Goal: Check status: Check status

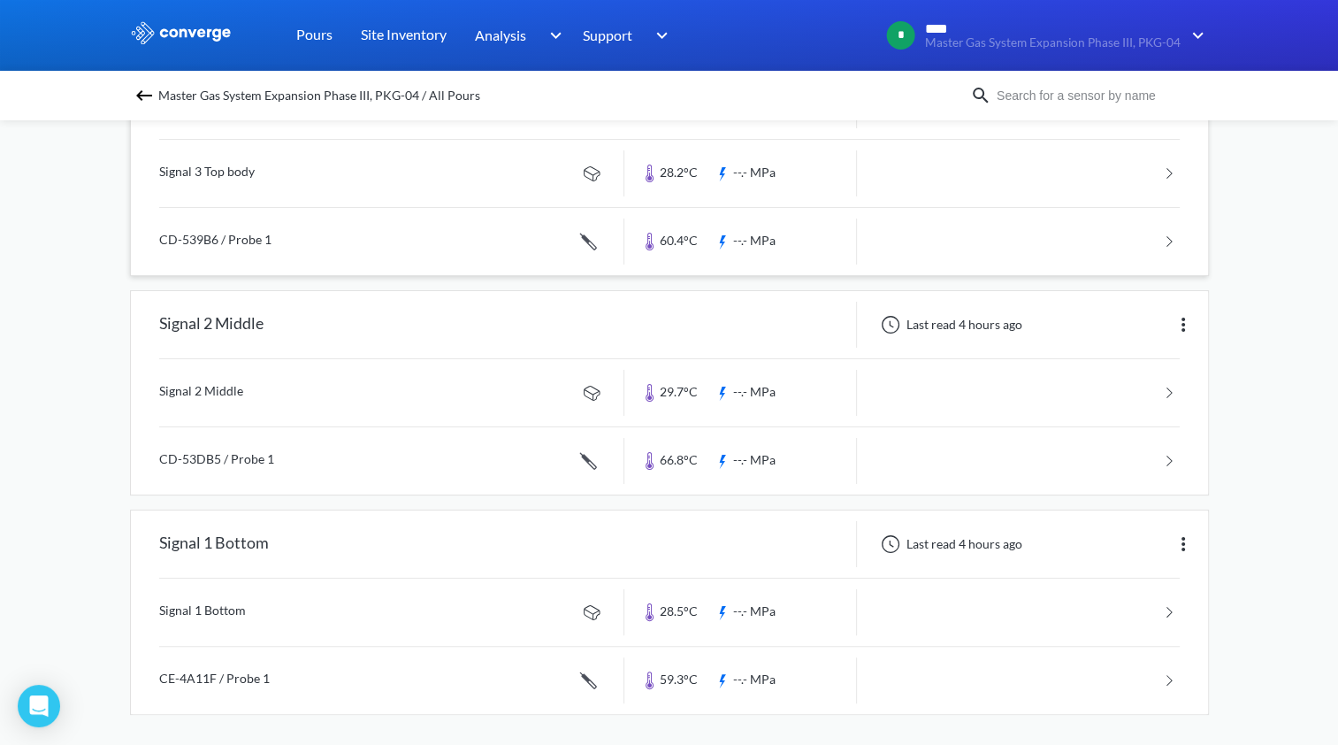
scroll to position [226, 0]
click at [483, 451] on link at bounding box center [669, 458] width 1021 height 67
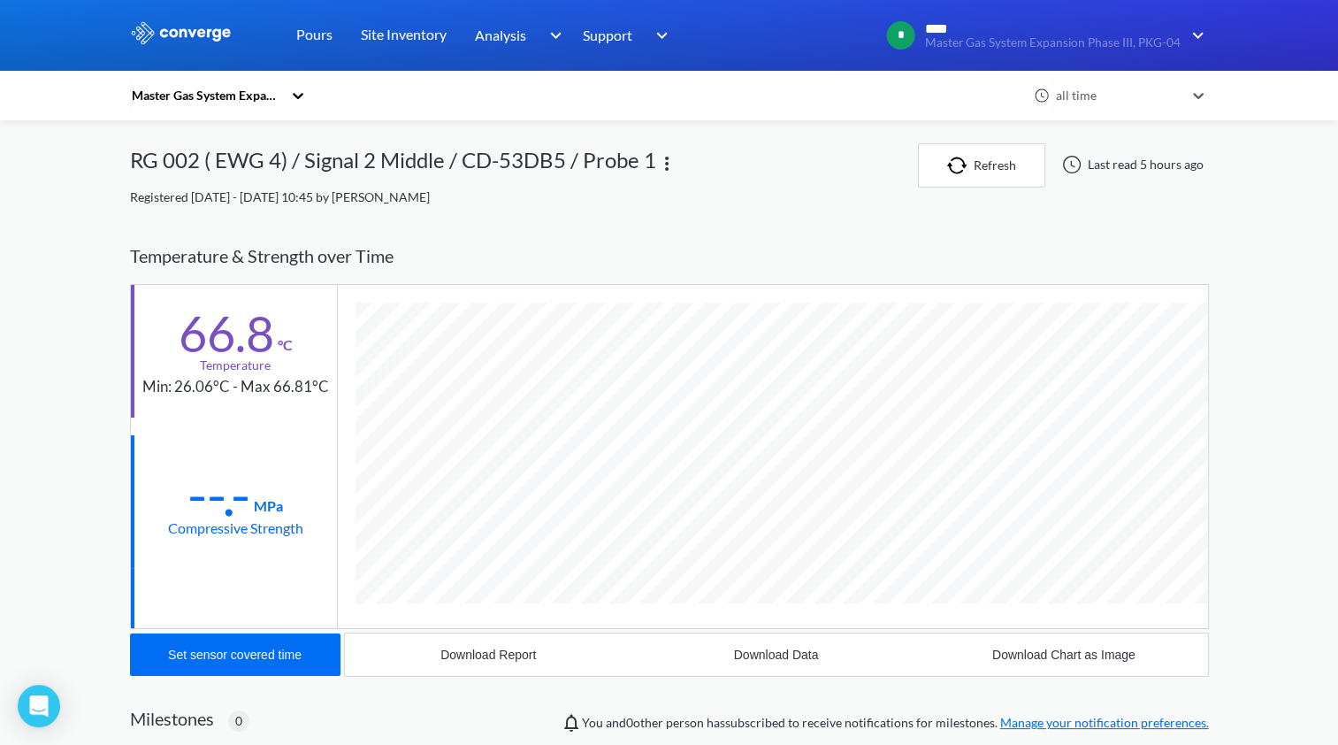
scroll to position [966, 1079]
click at [1231, 410] on div "MENU Master Gas System Expansion Phase III, PKG-04 Pours Site Inventory Analysi…" at bounding box center [669, 561] width 1338 height 1123
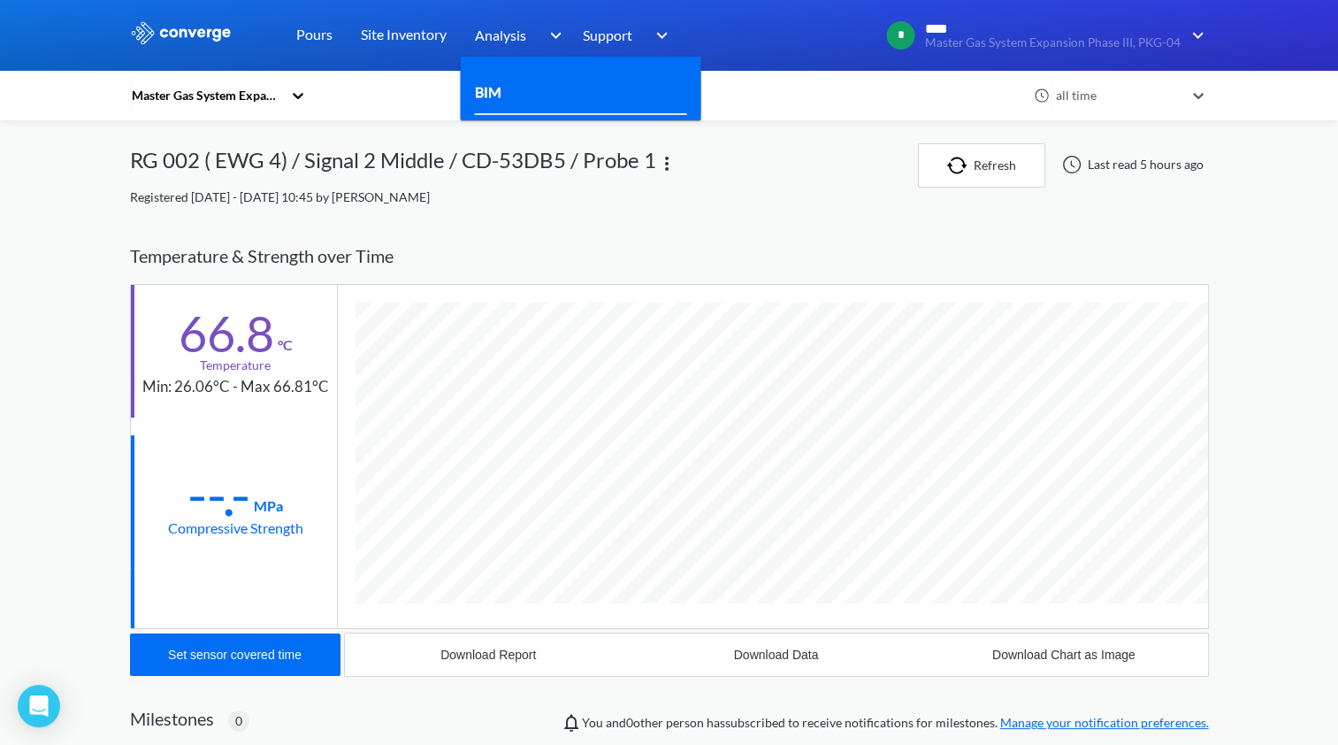
click at [558, 87] on div "BIM" at bounding box center [581, 93] width 212 height 44
click at [499, 91] on link "BIM" at bounding box center [488, 91] width 27 height 22
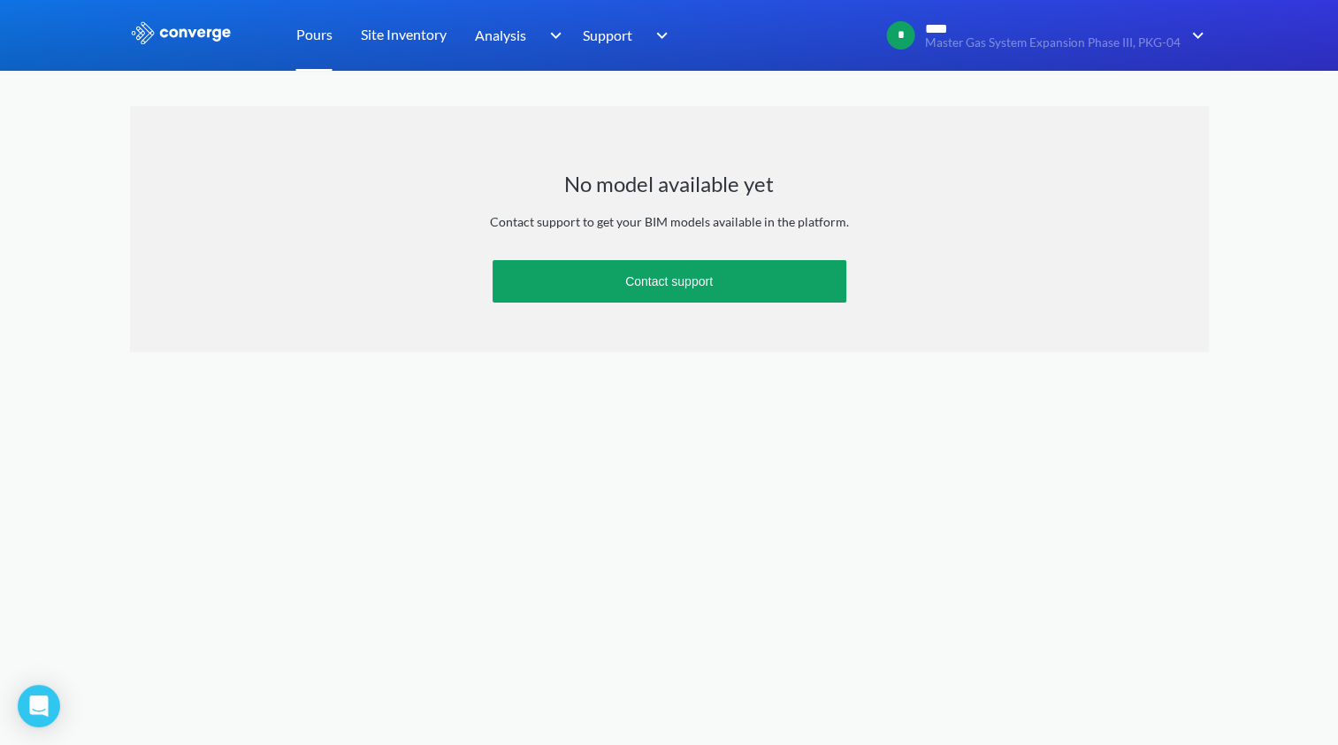
click at [305, 34] on link "Pours" at bounding box center [314, 35] width 36 height 71
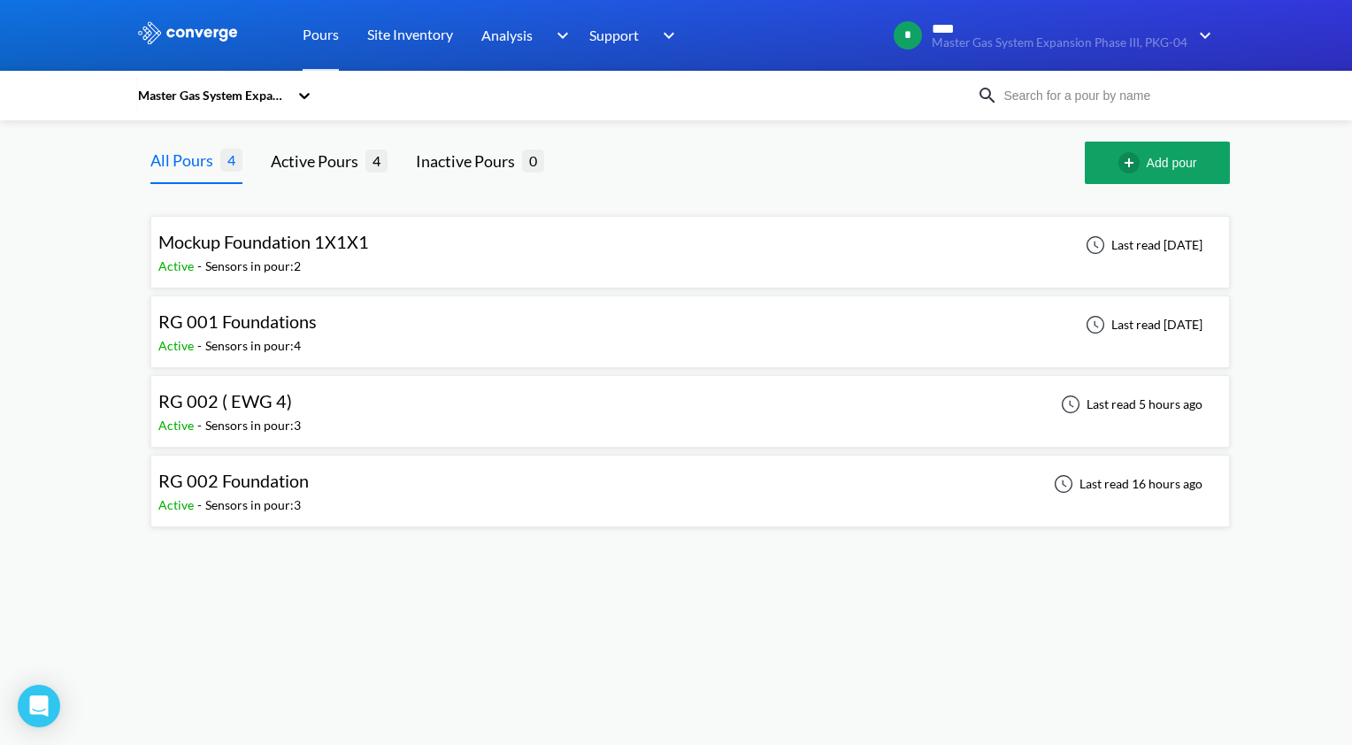
click at [402, 416] on div "RG 002 ( EWG 4) Active - Sensors in pour: 3 Last read 5 hours ago" at bounding box center [689, 411] width 1063 height 57
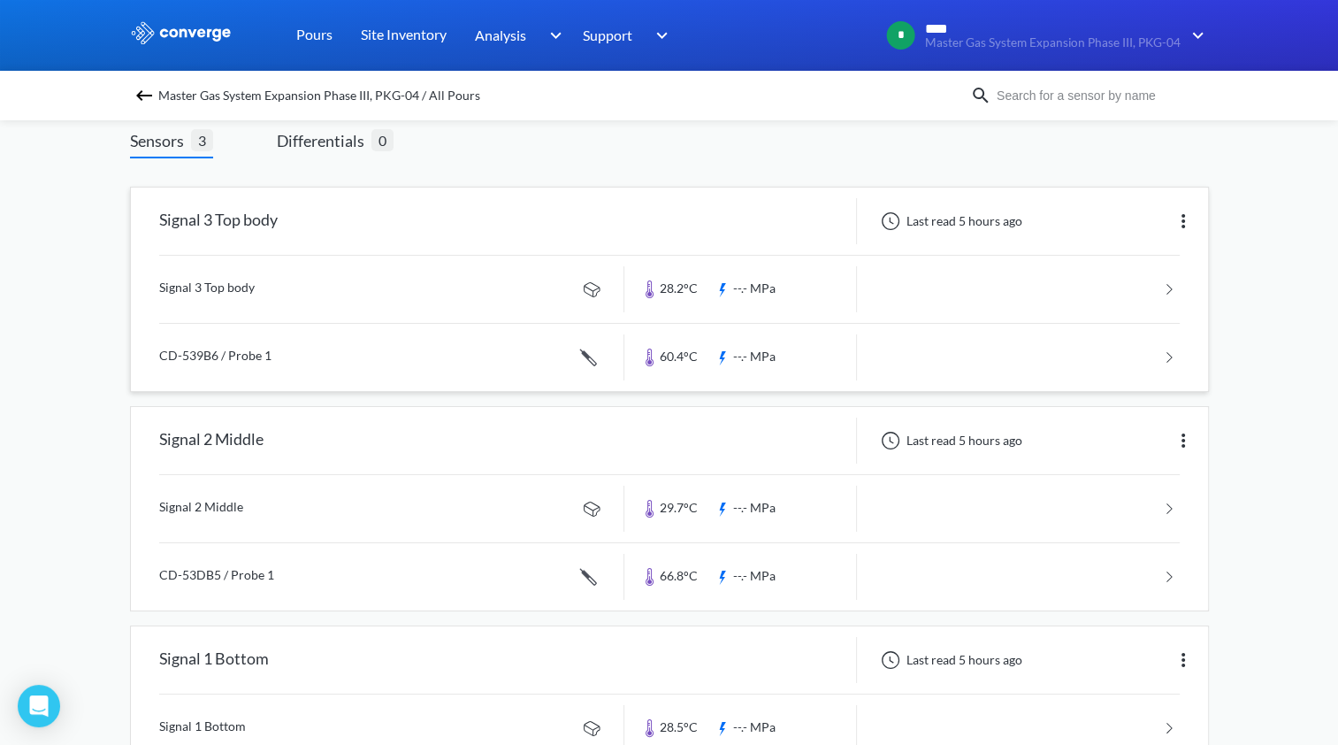
scroll to position [118, 0]
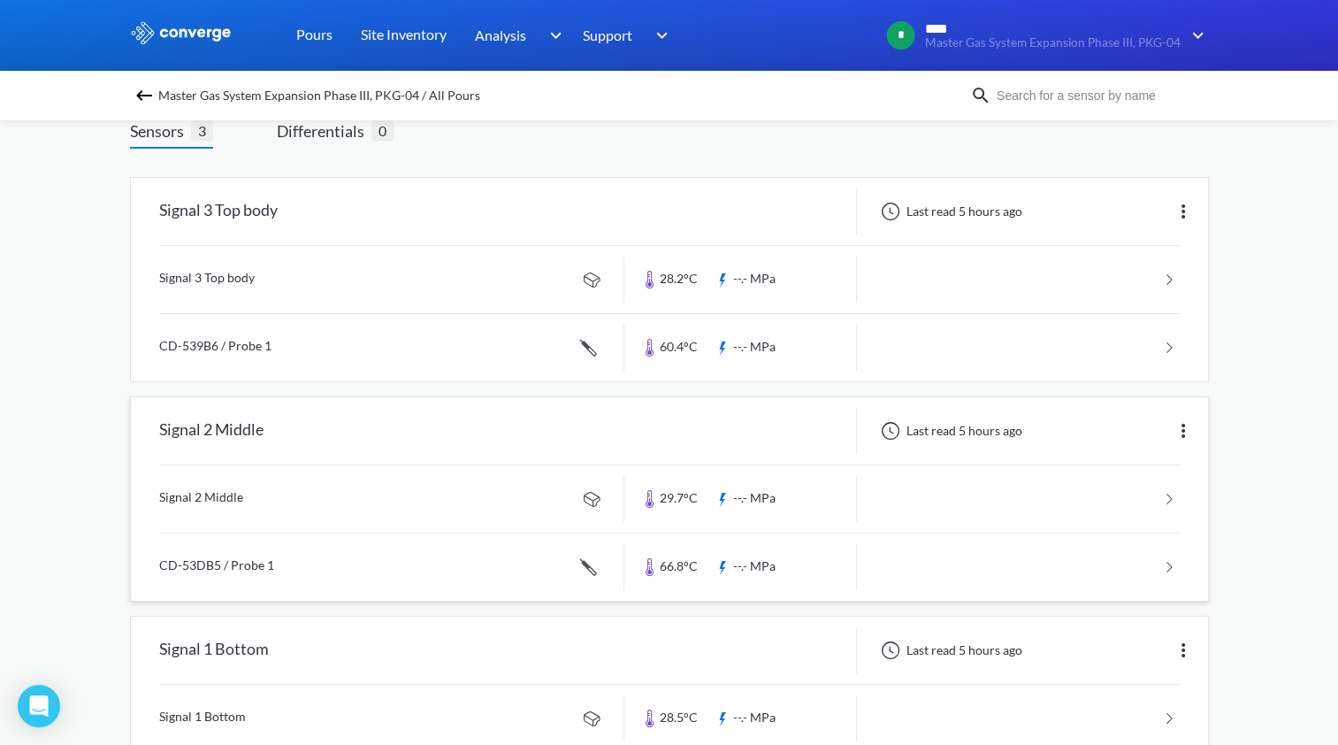
click at [497, 553] on link at bounding box center [669, 566] width 1021 height 67
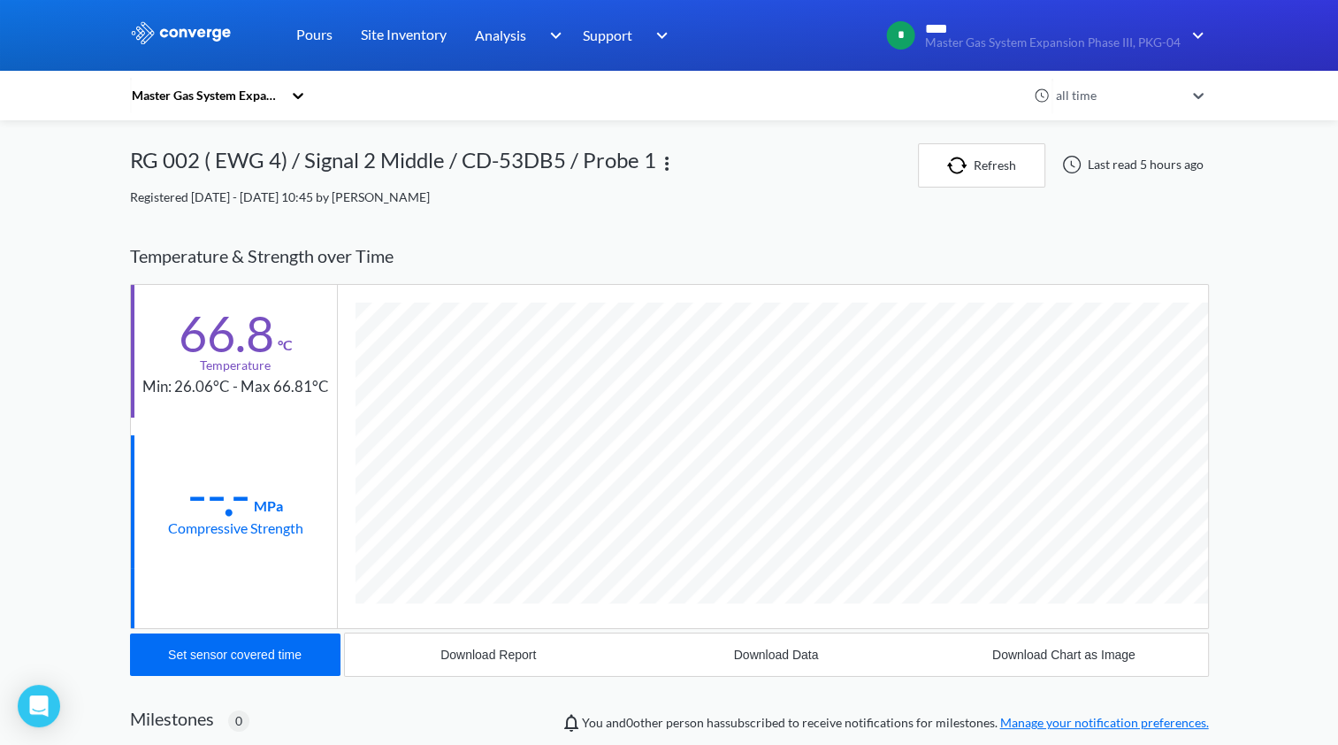
scroll to position [966, 1079]
click at [303, 96] on icon at bounding box center [298, 96] width 11 height 6
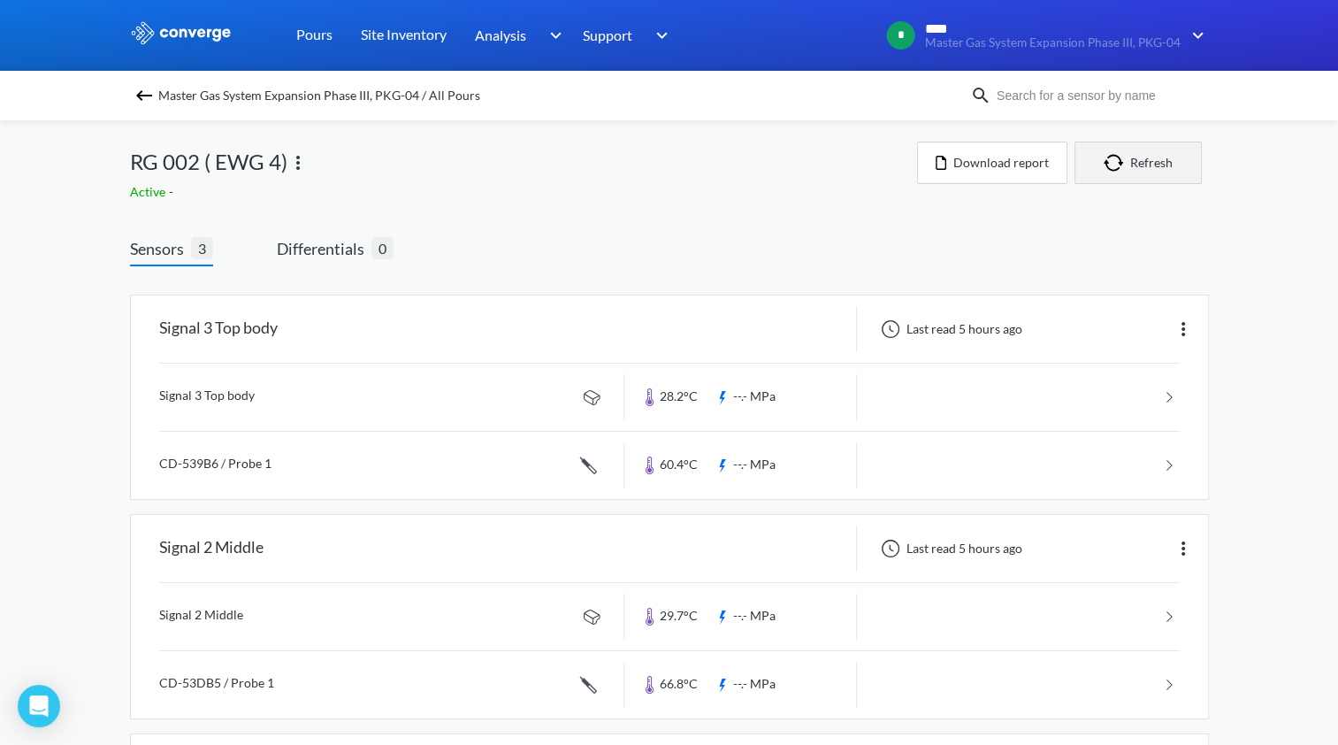
click at [1107, 154] on img "button" at bounding box center [1117, 163] width 27 height 18
click at [1126, 164] on img "button" at bounding box center [1117, 163] width 27 height 18
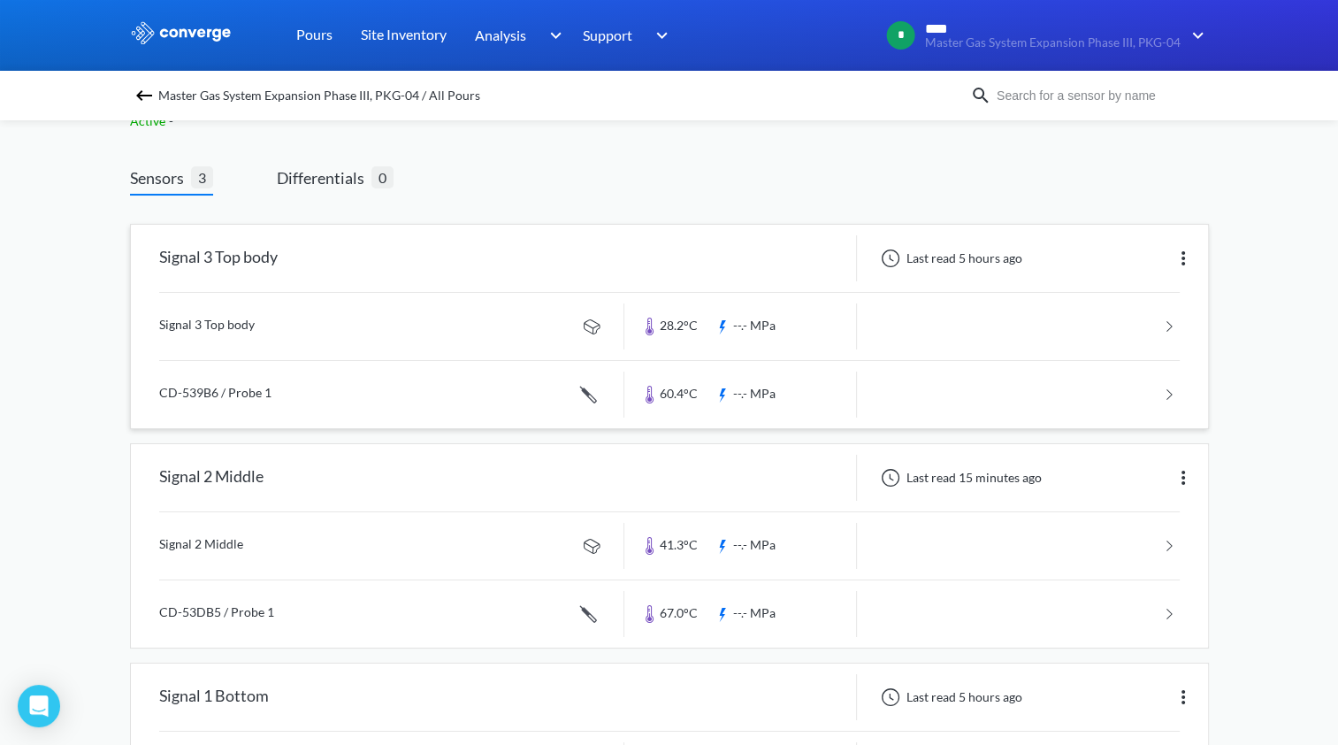
scroll to position [118, 0]
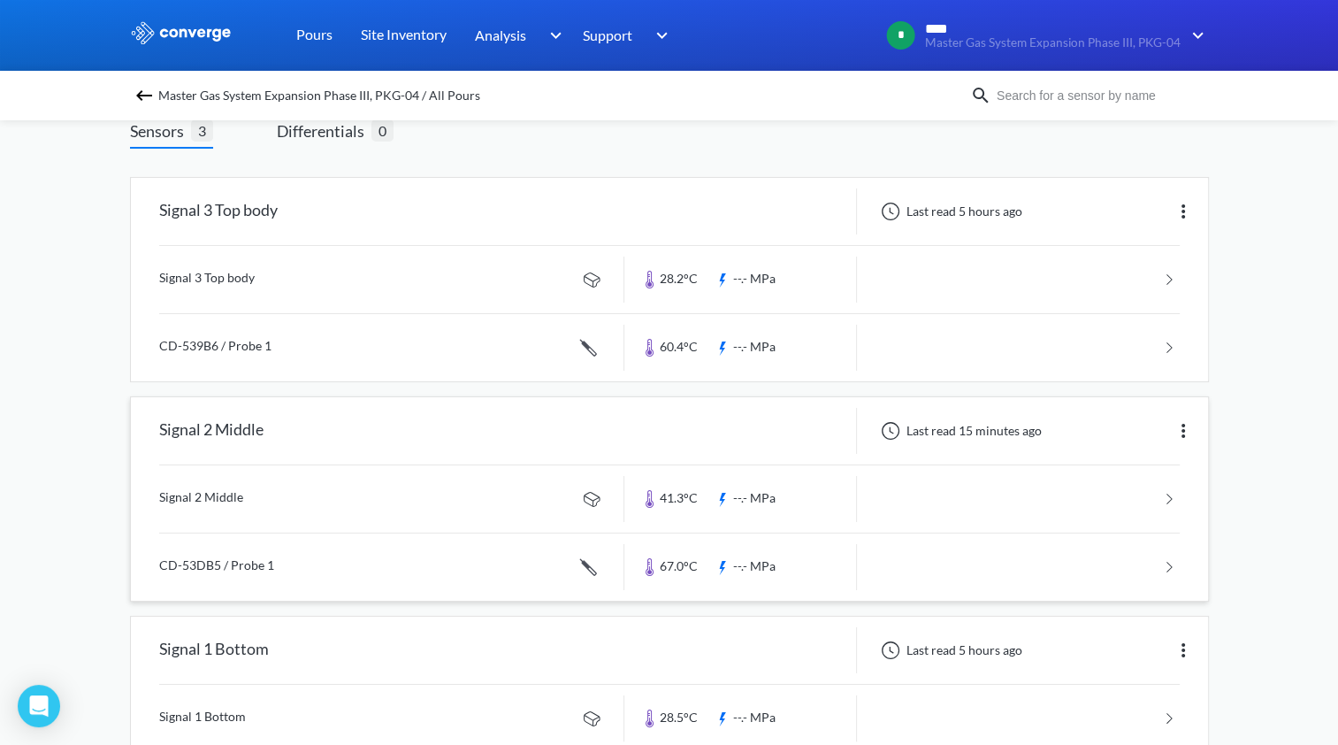
click at [794, 554] on link at bounding box center [669, 566] width 1021 height 67
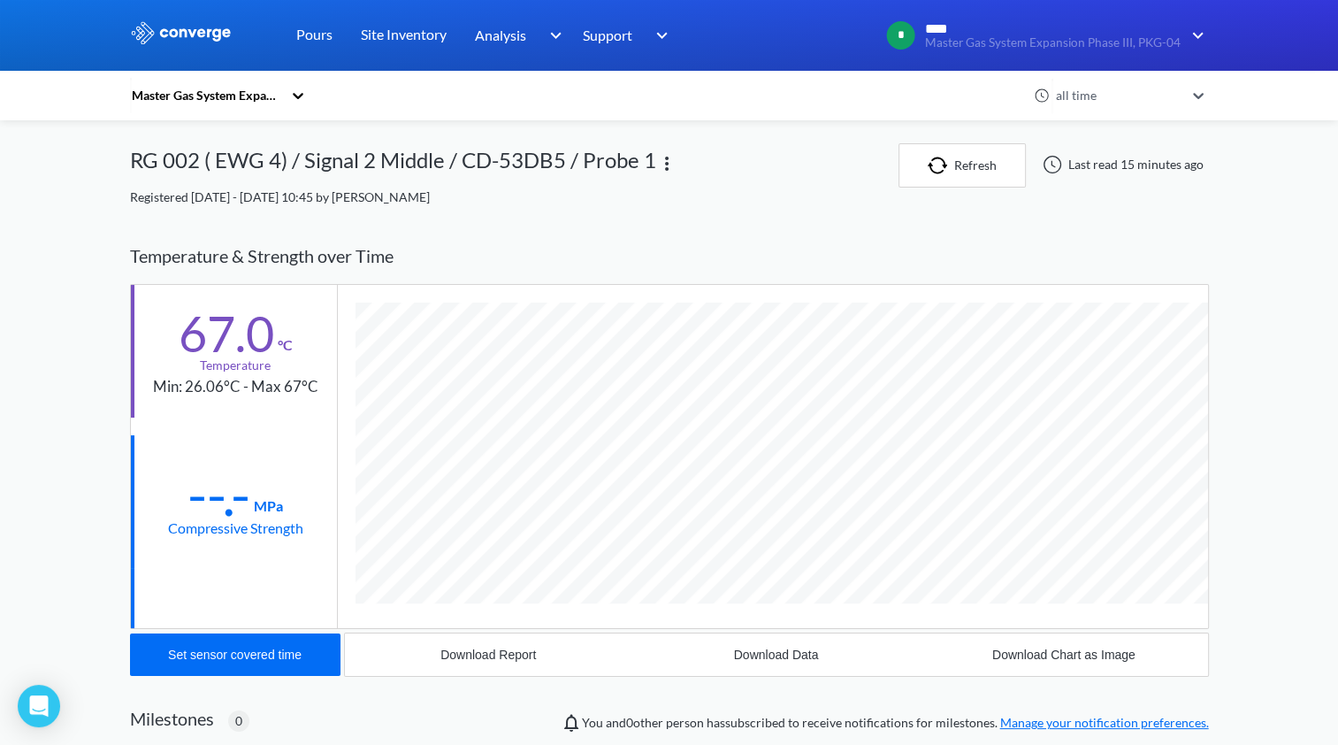
scroll to position [966, 1079]
click at [943, 175] on button "Refresh" at bounding box center [962, 165] width 127 height 44
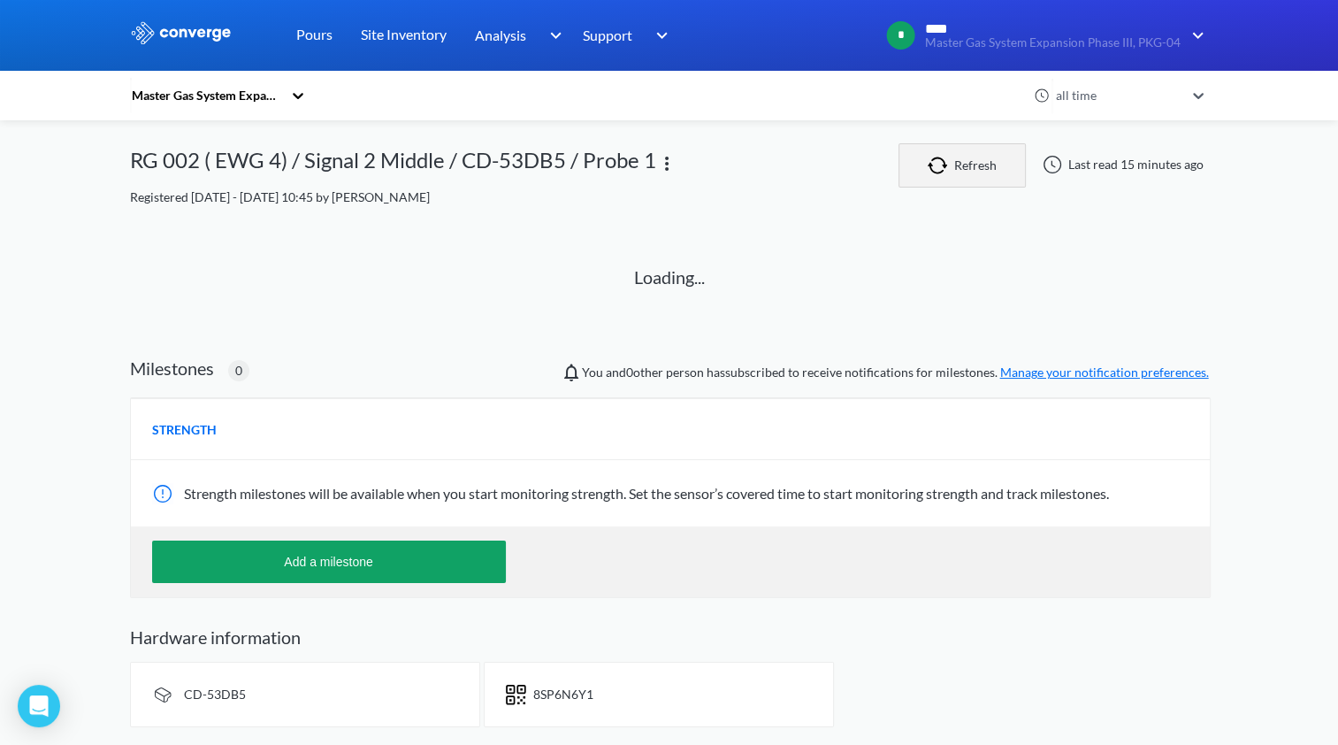
click at [943, 175] on button "Refresh" at bounding box center [962, 165] width 127 height 44
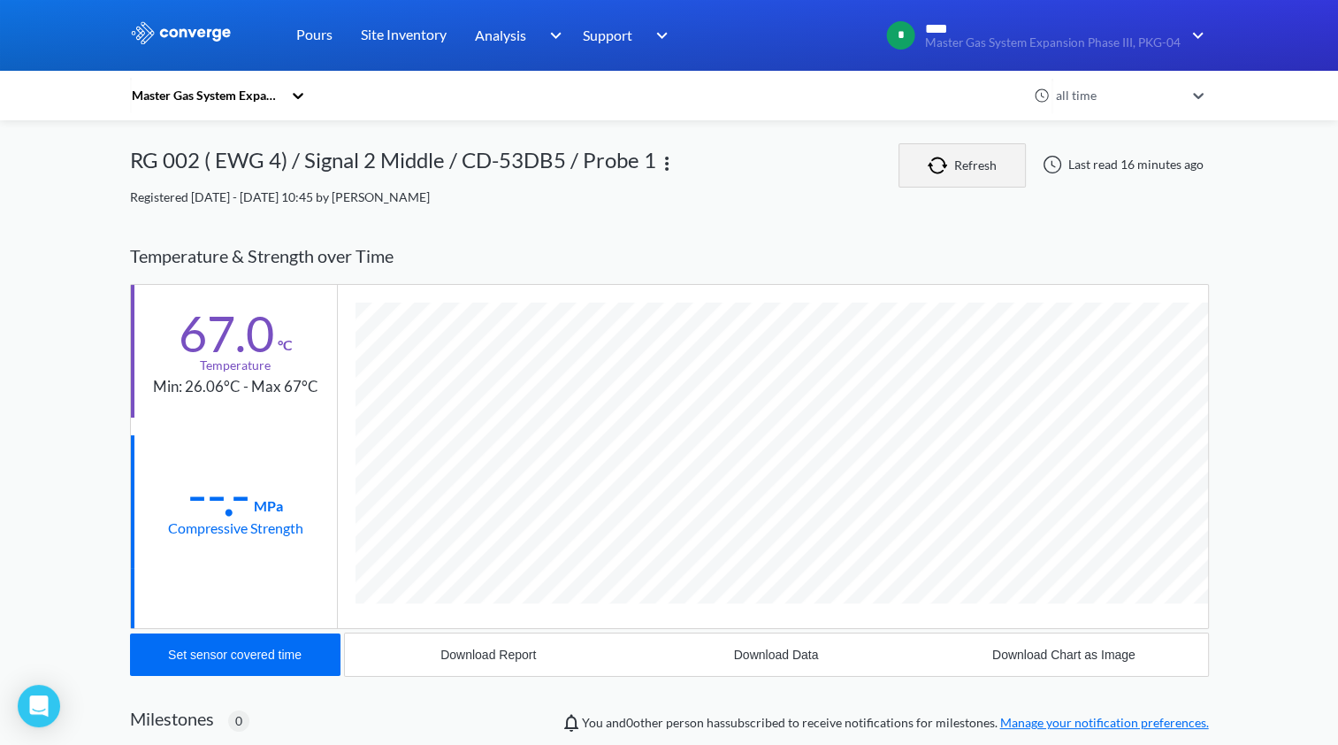
scroll to position [932, 1079]
